Goal: Communication & Community: Answer question/provide support

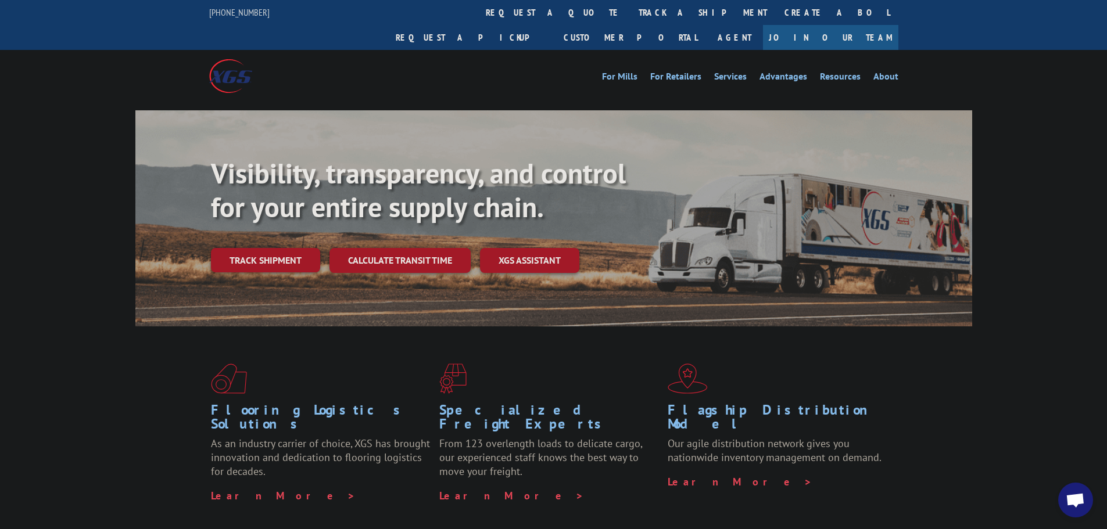
drag, startPoint x: 1072, startPoint y: 504, endPoint x: 473, endPoint y: 38, distance: 757.9
click at [1071, 504] on span "Open chat" at bounding box center [1074, 501] width 19 height 16
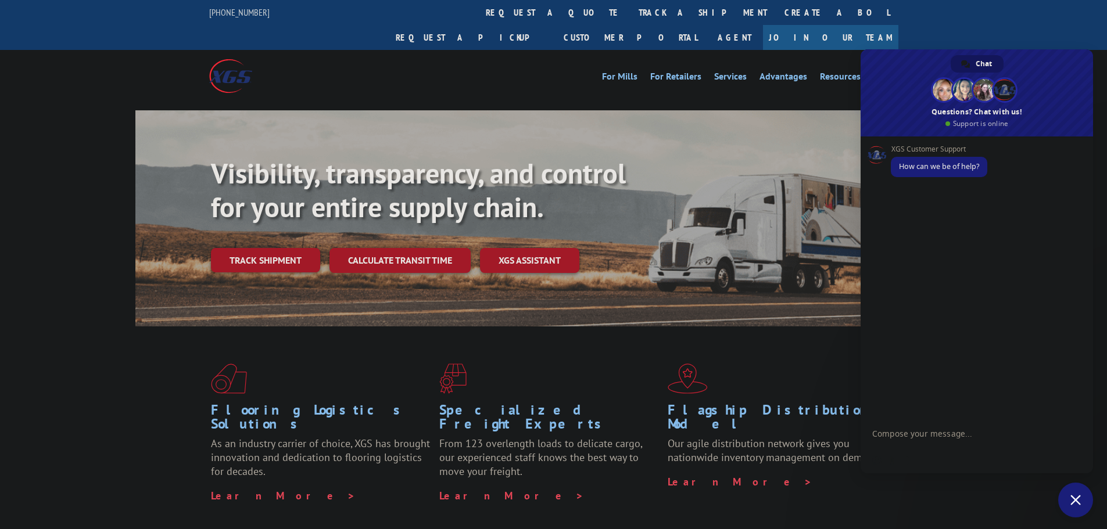
click at [928, 443] on textarea "Compose your message..." at bounding box center [965, 433] width 186 height 29
paste textarea "17594140"
type textarea "I have been attempting to email twice and nothing but was told there is some un…"
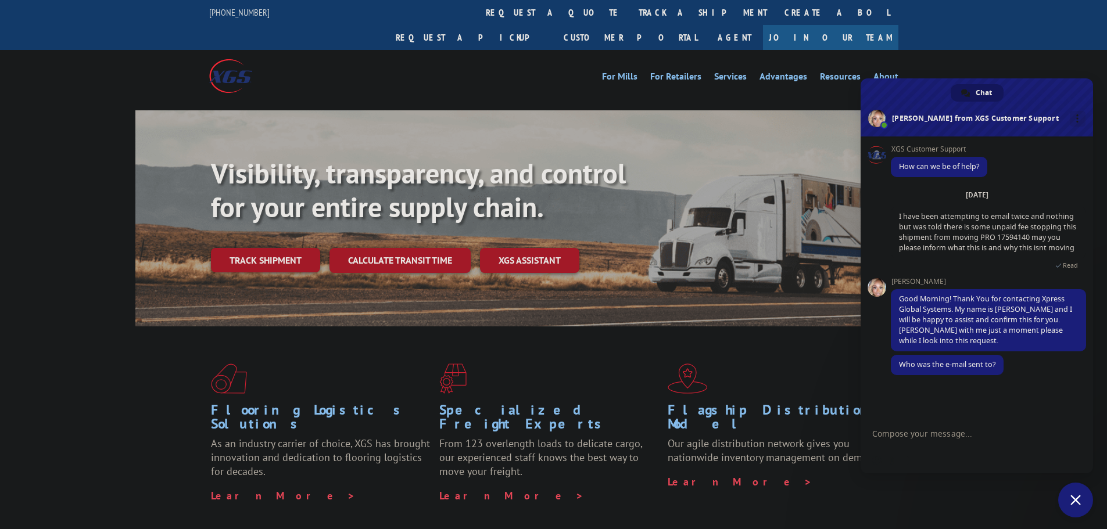
click at [936, 434] on textarea "Compose your message..." at bounding box center [965, 433] width 186 height 29
type textarea "[EMAIL_ADDRESS][DOMAIN_NAME] I didnt get an email response my collegaue called"
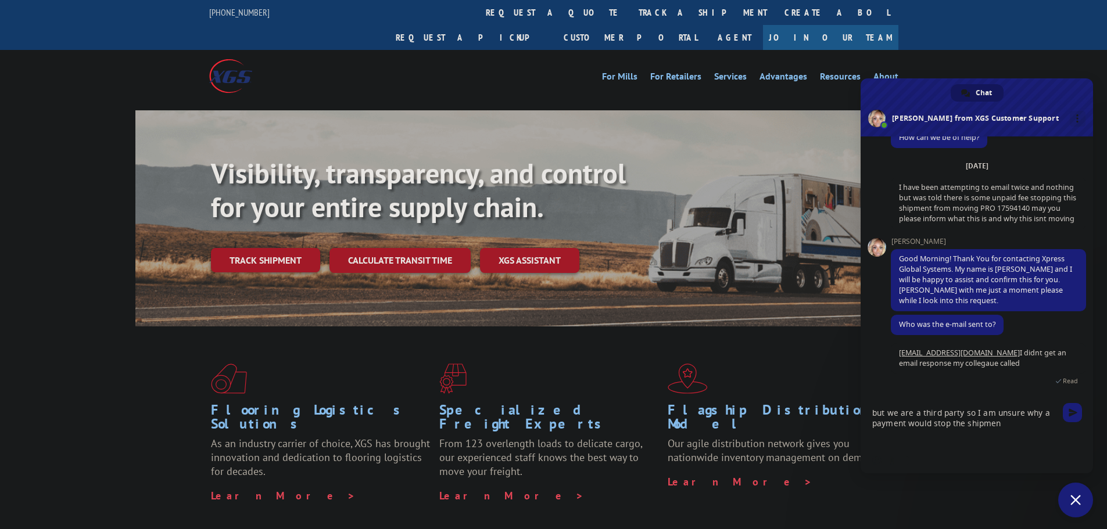
scroll to position [32, 0]
type textarea "but we are a third party so I am unsure why a payment would stop the shipment"
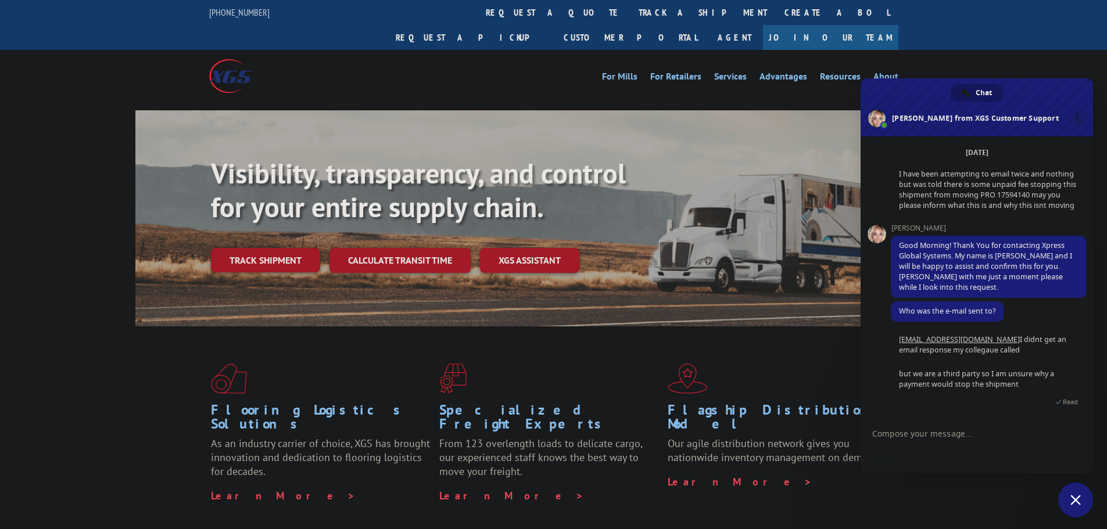
scroll to position [124, 0]
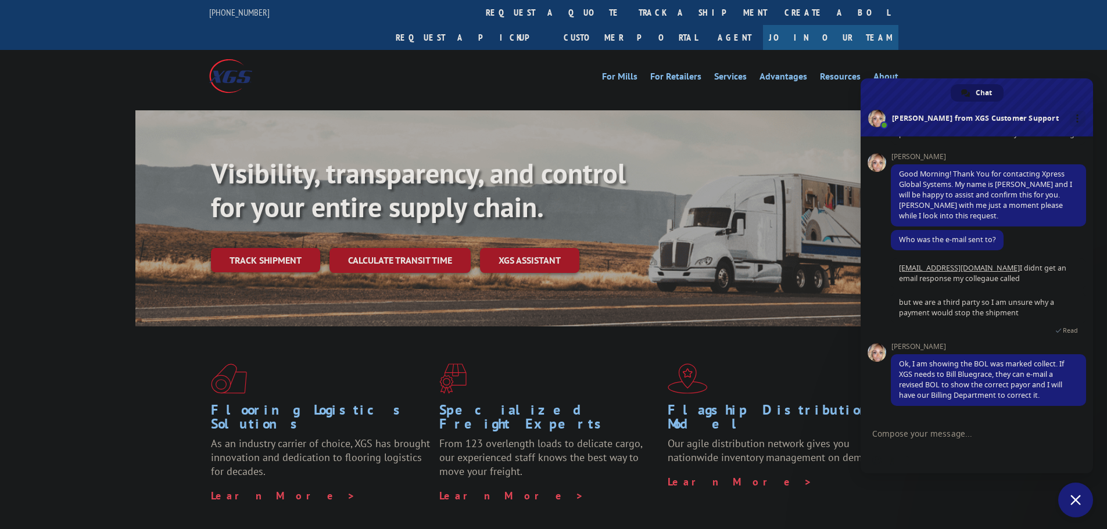
click at [952, 435] on textarea "Compose your message..." at bounding box center [965, 433] width 186 height 29
click at [954, 426] on textarea "Compose your message..." at bounding box center [965, 433] width 186 height 29
type textarea "Where do I send revised BOL"
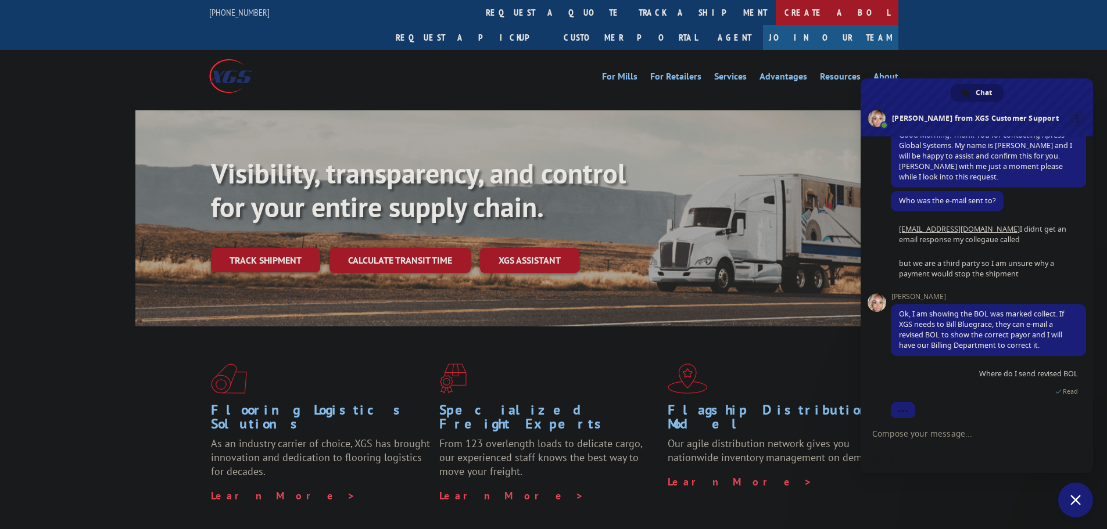
scroll to position [176, 0]
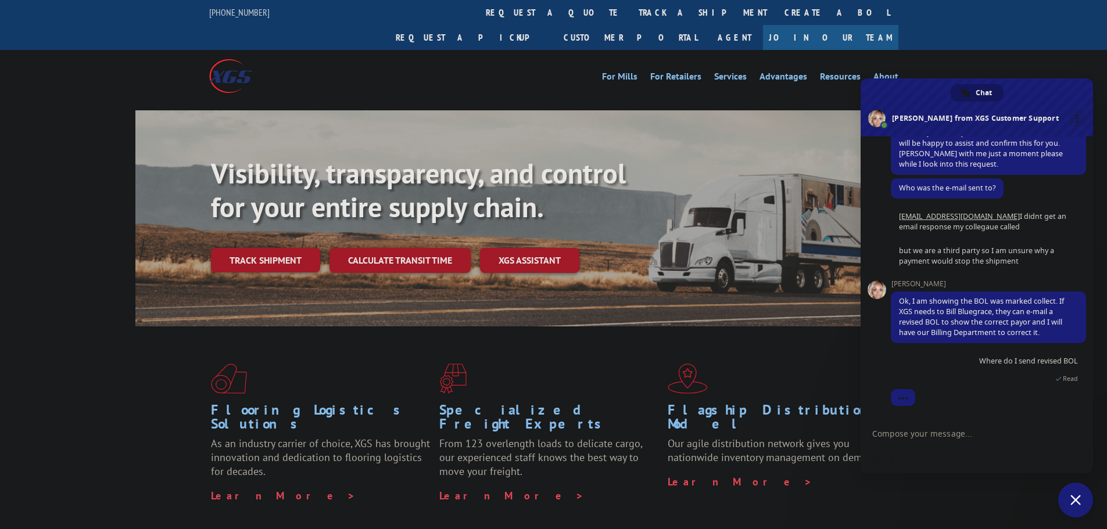
click at [935, 443] on textarea "Compose your message..." at bounding box center [965, 433] width 186 height 29
type textarea "Do you have the BOL that was used?"
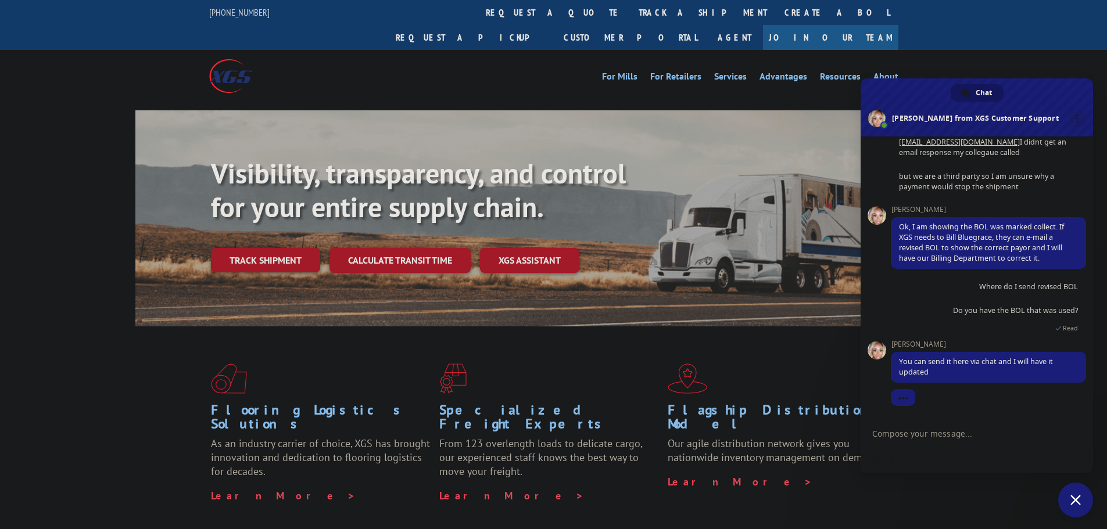
scroll to position [261, 0]
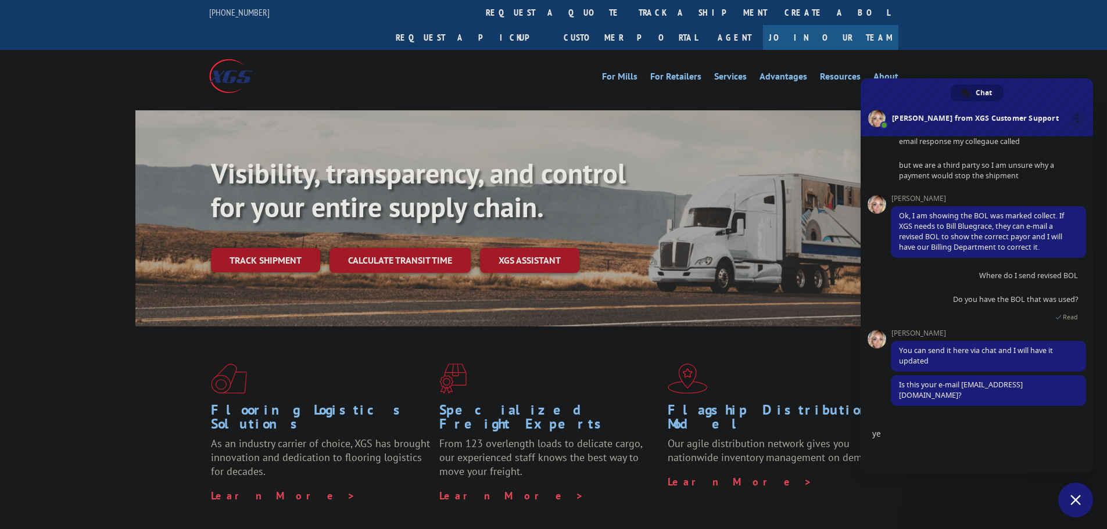
type textarea "yes"
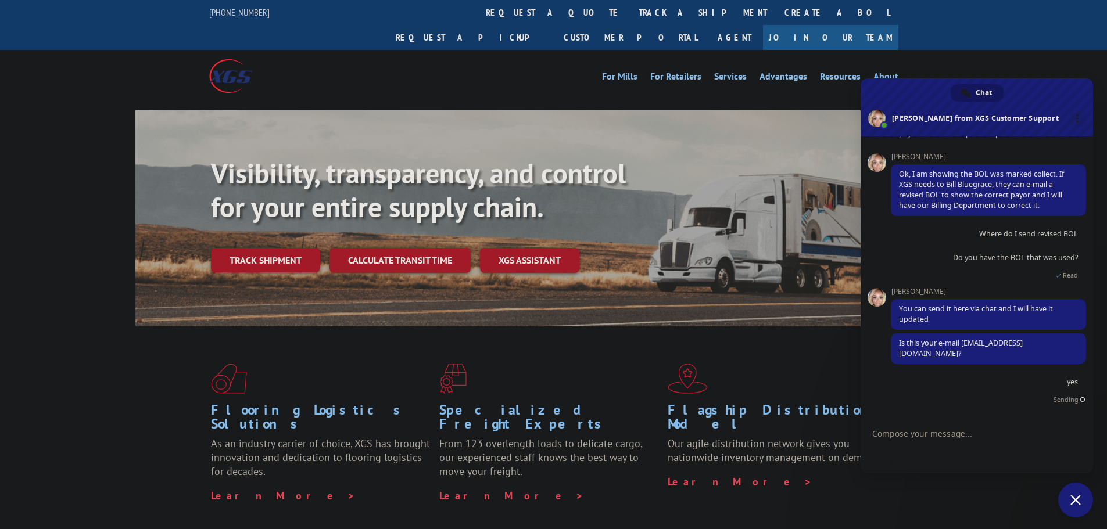
scroll to position [290, 0]
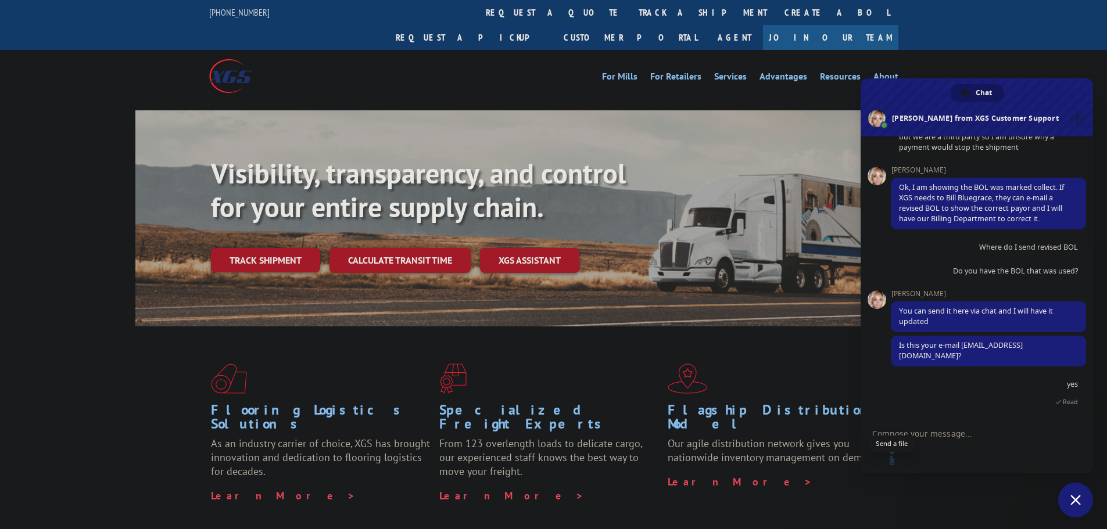
click at [892, 459] on input "Send a file" at bounding box center [891, 460] width 9 height 9
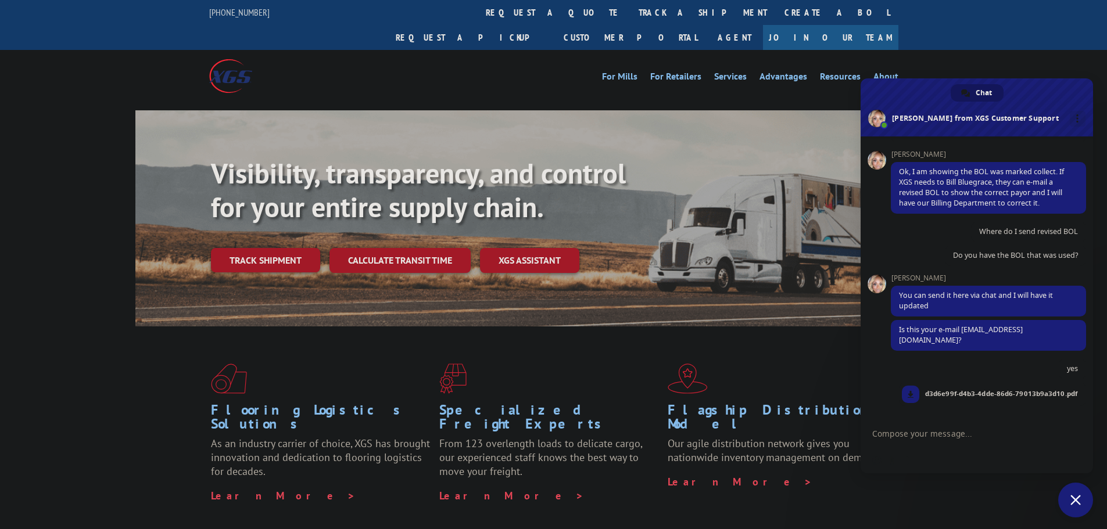
scroll to position [317, 0]
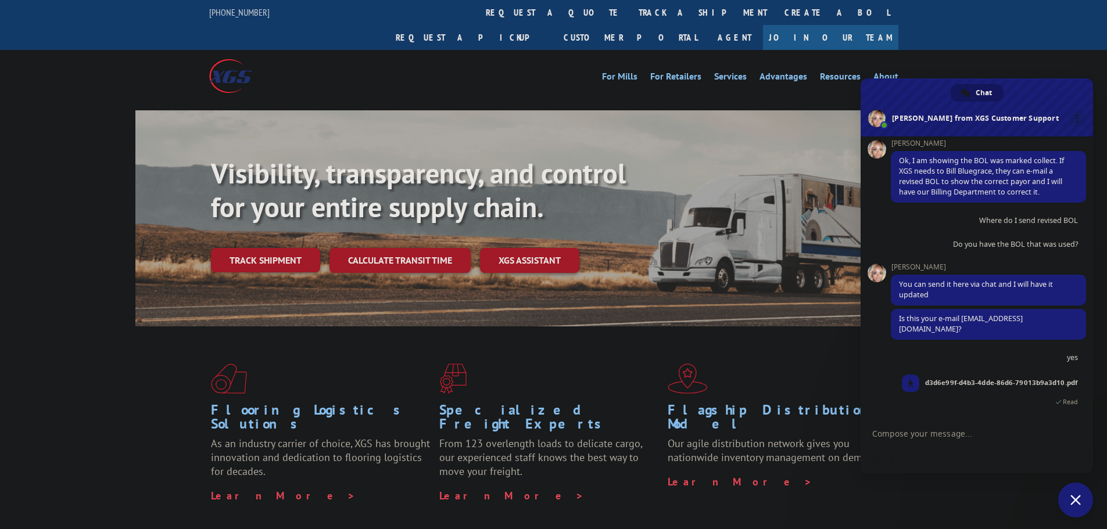
click at [907, 436] on textarea "Compose your message..." at bounding box center [965, 433] width 186 height 29
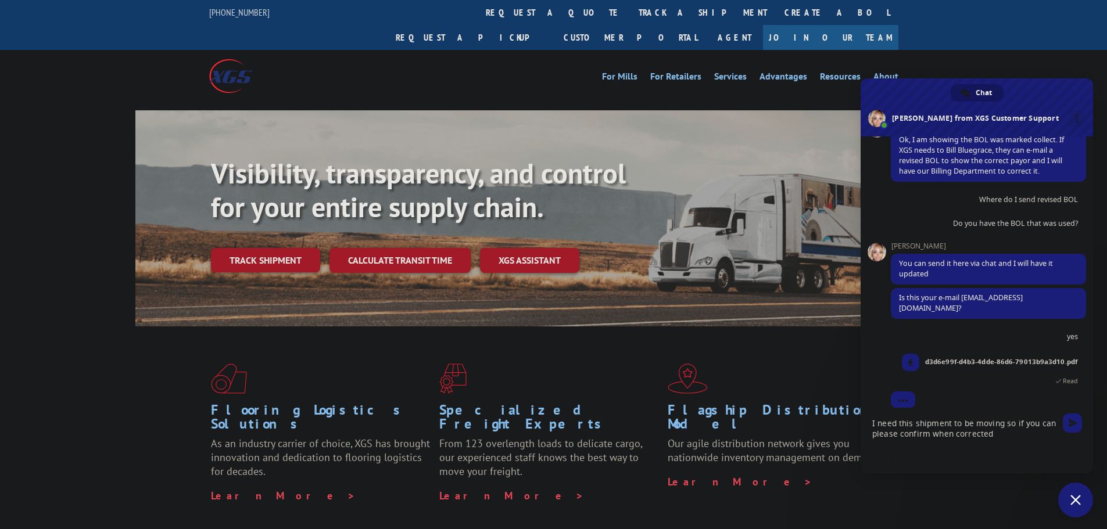
scroll to position [350, 0]
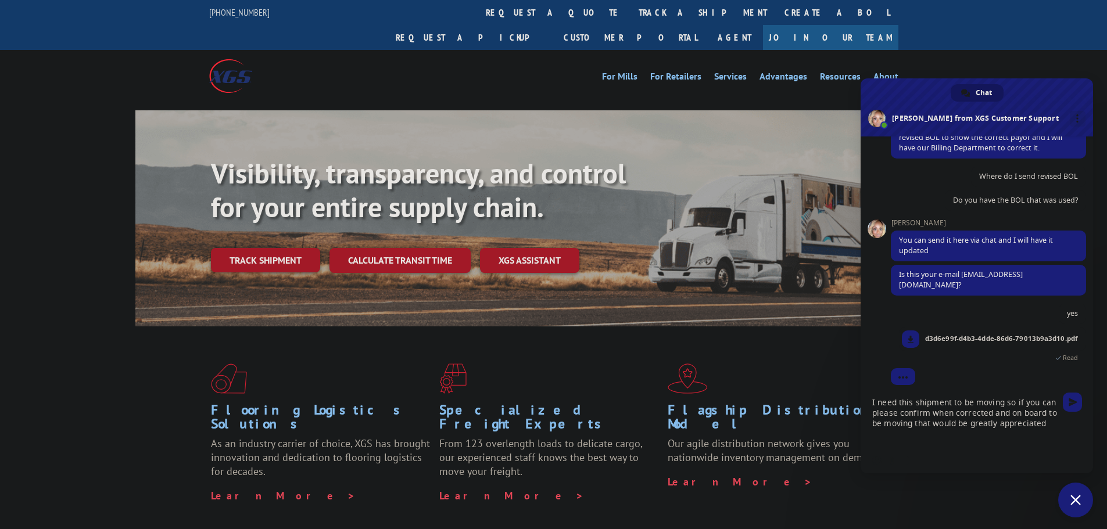
type textarea "I need this shipment to be moving so if you can please confirm when corrected a…"
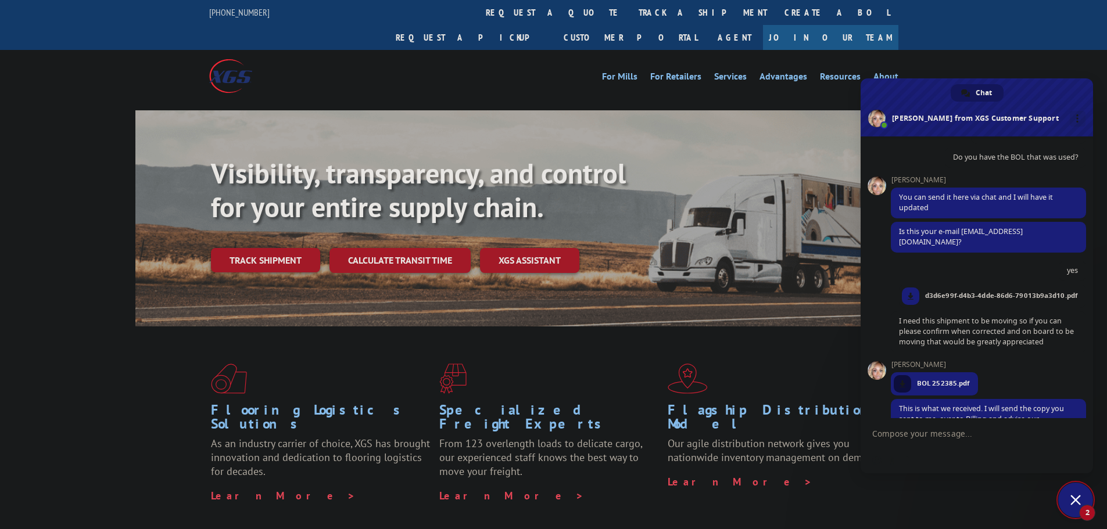
scroll to position [448, 0]
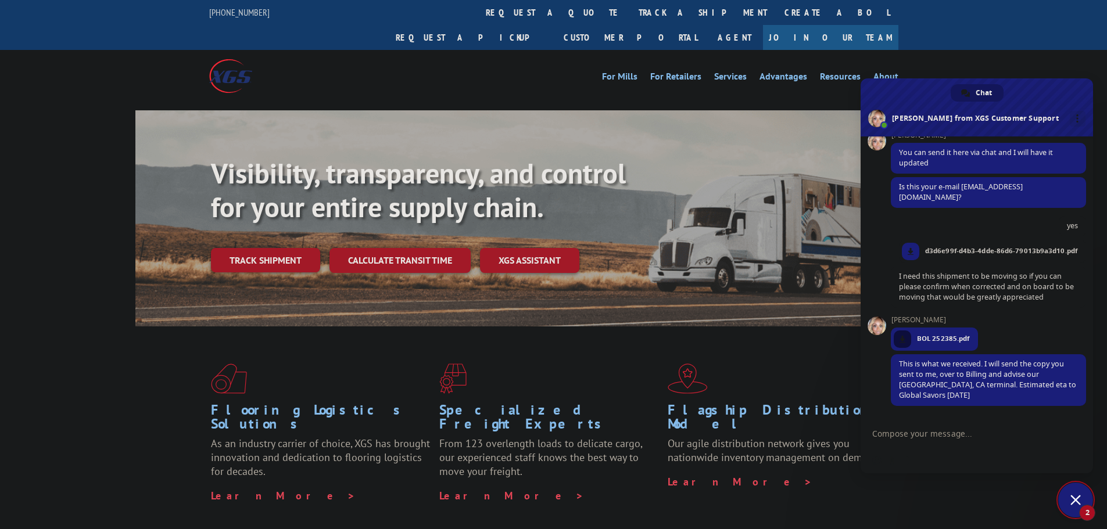
click at [941, 431] on textarea "Compose your message..." at bounding box center [965, 433] width 186 height 29
drag, startPoint x: 902, startPoint y: 363, endPoint x: 936, endPoint y: 383, distance: 39.3
click at [936, 383] on span "This is what we received. I will send the copy you sent to me, over to Billing …" at bounding box center [987, 379] width 177 height 41
click at [933, 339] on span "BOL 252385.pdf" at bounding box center [943, 338] width 52 height 10
click at [906, 338] on link at bounding box center [901, 339] width 17 height 17
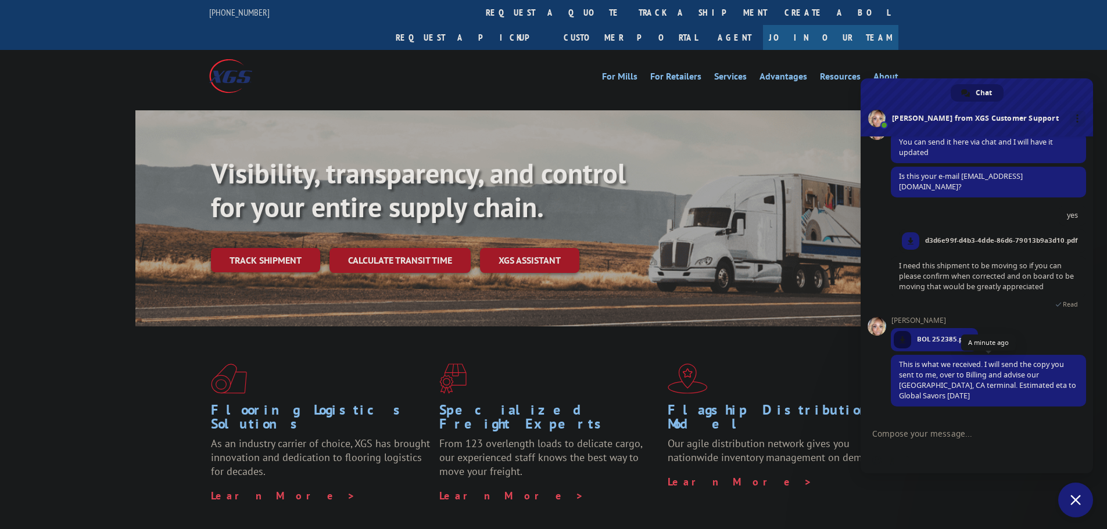
click at [954, 400] on span "This is what we received. I will send the copy you sent to me, over to Billing …" at bounding box center [987, 380] width 177 height 41
click at [936, 428] on textarea "Compose your message..." at bounding box center [965, 433] width 186 height 29
type textarea "Thank you"
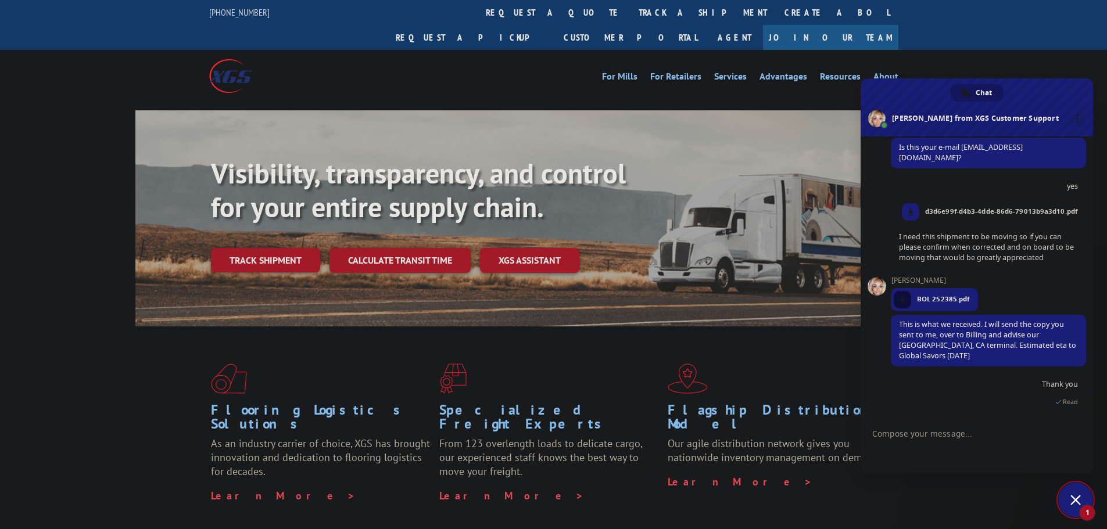
scroll to position [538, 0]
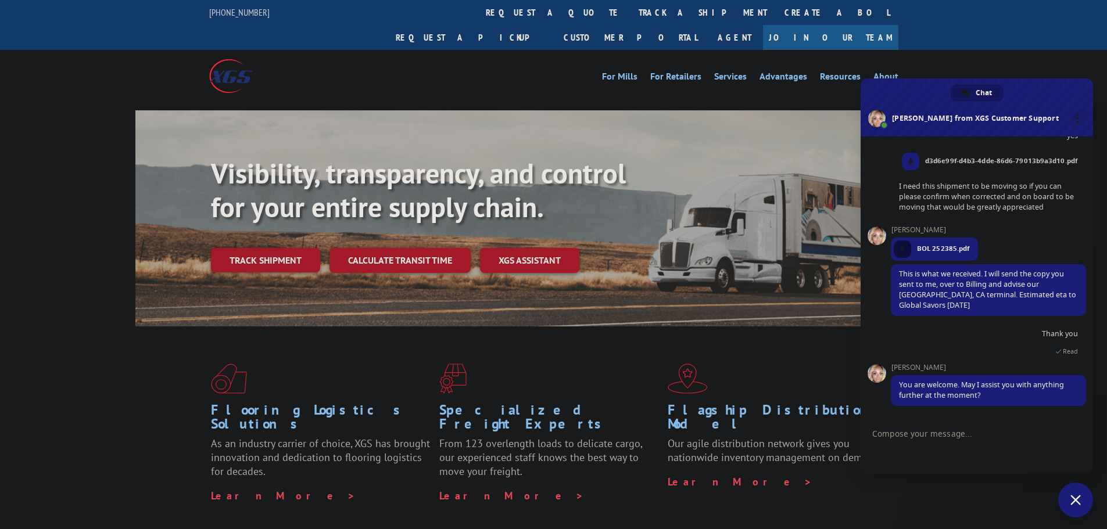
click at [931, 433] on textarea "Compose your message..." at bounding box center [965, 433] width 186 height 29
type textarea "that is it I appreciate the help"
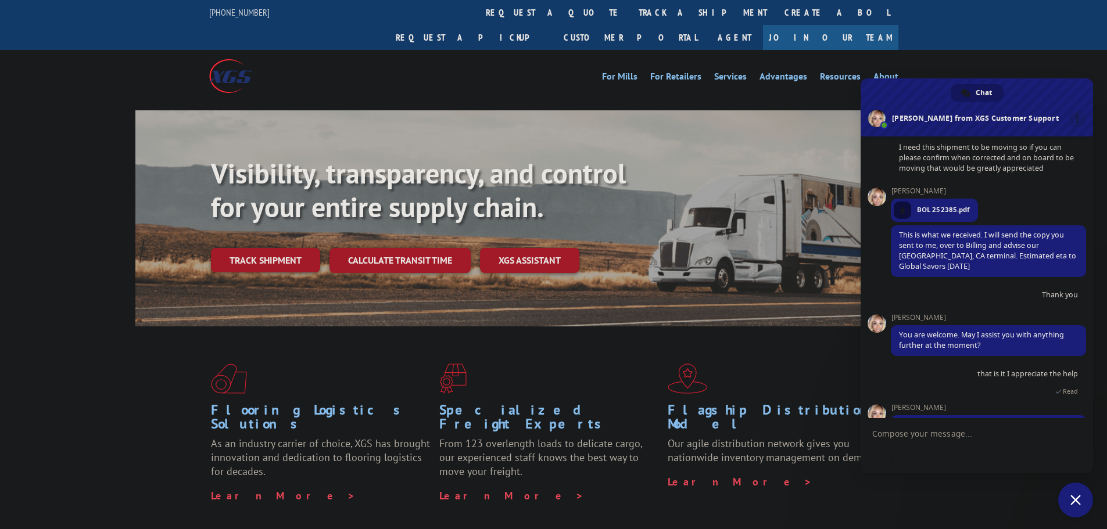
scroll to position [684, 0]
